Goal: Task Accomplishment & Management: Manage account settings

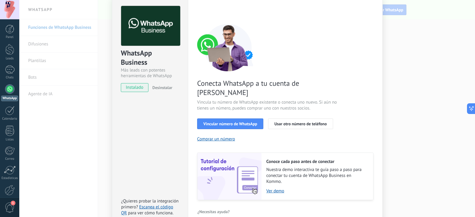
scroll to position [25, 0]
click at [241, 104] on div "Conecta WhatsApp a tu cuenta de Kommo Vincula tu número de WhatsApp existente o…" at bounding box center [285, 111] width 176 height 176
click at [238, 118] on button "Vincular número de WhatsApp" at bounding box center [230, 123] width 66 height 11
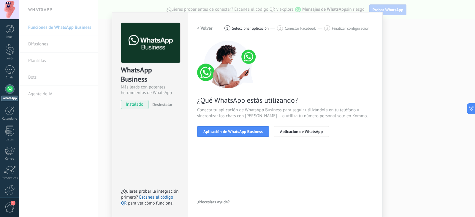
scroll to position [8, 0]
click at [245, 132] on span "Aplicación de WhatsApp Business" at bounding box center [232, 131] width 59 height 4
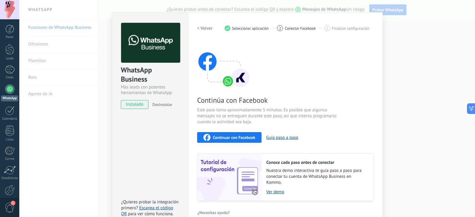
click at [245, 132] on div "Continuar con Facebook Guía paso a paso" at bounding box center [285, 137] width 176 height 11
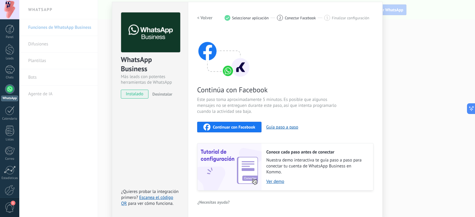
click at [239, 128] on span "Continuar con Facebook" at bounding box center [234, 127] width 42 height 4
click at [240, 124] on div "Continuar con Facebook" at bounding box center [229, 126] width 52 height 7
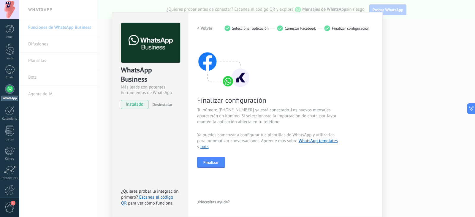
scroll to position [8, 0]
click at [214, 163] on span "Finalizar" at bounding box center [210, 162] width 15 height 4
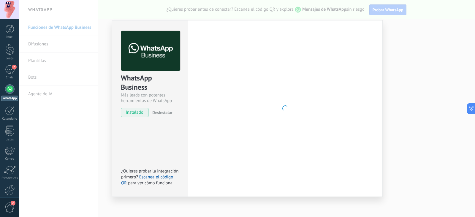
scroll to position [0, 0]
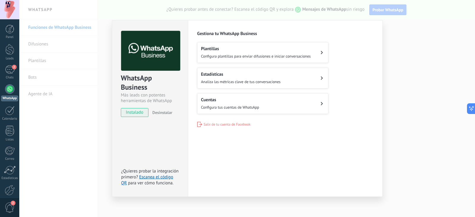
click at [260, 57] on span "Configura plantillas para enviar difusiones e iniciar conversaciones" at bounding box center [256, 56] width 110 height 5
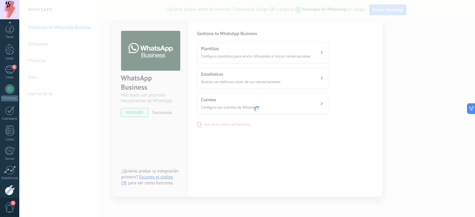
scroll to position [30, 0]
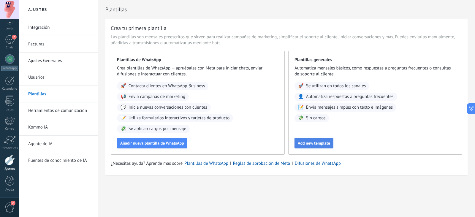
click at [324, 145] on span "Add new template" at bounding box center [313, 143] width 32 height 4
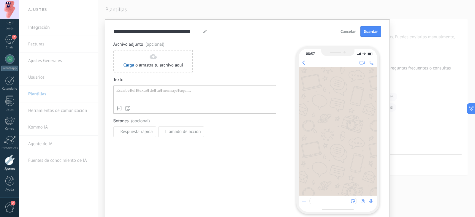
click at [168, 91] on div at bounding box center [194, 95] width 157 height 15
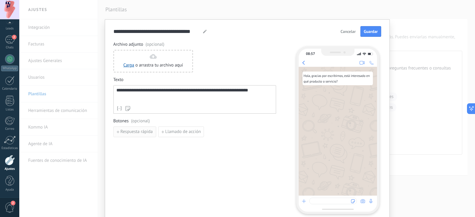
click at [139, 130] on span "Respuesta rápida" at bounding box center [136, 132] width 32 height 4
click at [139, 130] on input at bounding box center [145, 131] width 63 height 9
type input "******"
click at [140, 147] on span "Añadir quick reply" at bounding box center [137, 145] width 34 height 4
click at [130, 145] on input at bounding box center [145, 144] width 63 height 9
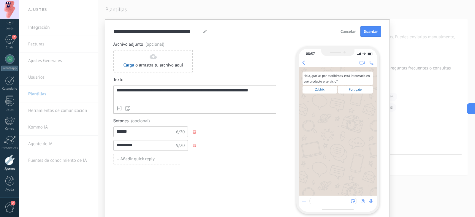
scroll to position [26, 0]
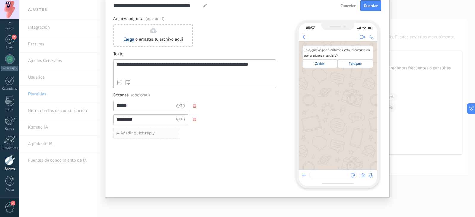
type input "*********"
click at [152, 133] on span "Añadir quick reply" at bounding box center [137, 133] width 34 height 4
click at [152, 133] on input at bounding box center [145, 132] width 63 height 9
type input "**********"
click at [238, 118] on div "********* 9/20" at bounding box center [194, 119] width 163 height 11
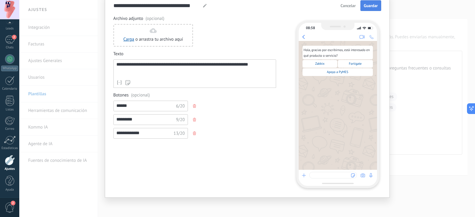
click at [372, 10] on button "Guardar" at bounding box center [370, 5] width 20 height 11
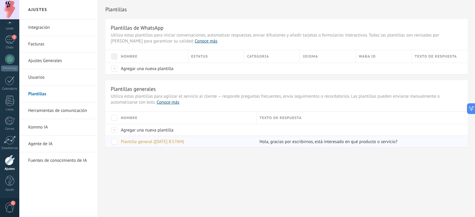
click at [160, 141] on span "Plantilla general ([DATE] 8:57AM)" at bounding box center [152, 142] width 63 height 6
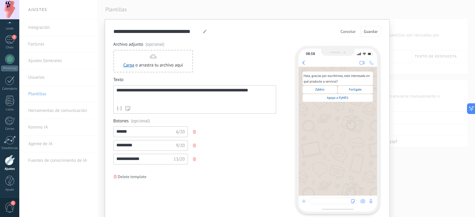
click at [346, 32] on span "Cancelar" at bounding box center [347, 31] width 15 height 4
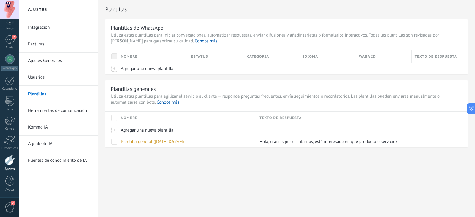
click at [46, 143] on link "Agente de IA" at bounding box center [59, 144] width 63 height 17
